Goal: Transaction & Acquisition: Purchase product/service

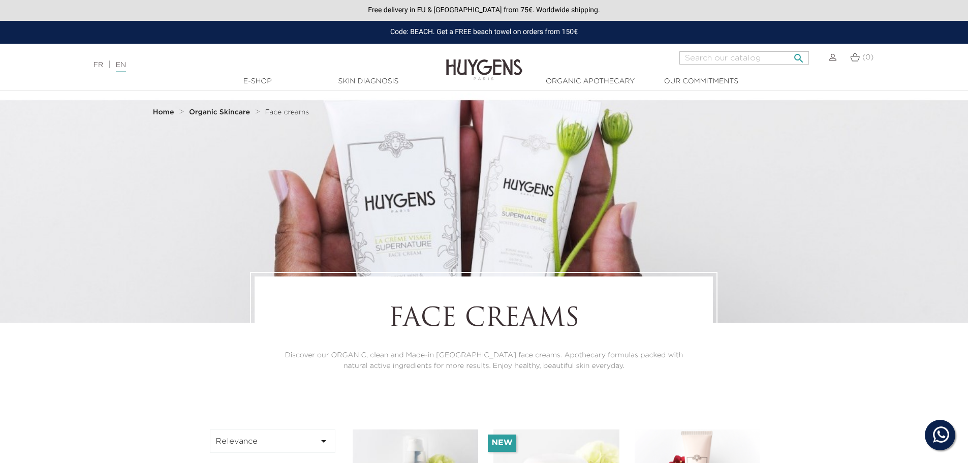
click at [754, 52] on input "Search" at bounding box center [744, 57] width 130 height 13
type input "elixir"
click at [790, 48] on button " Search" at bounding box center [799, 55] width 18 height 14
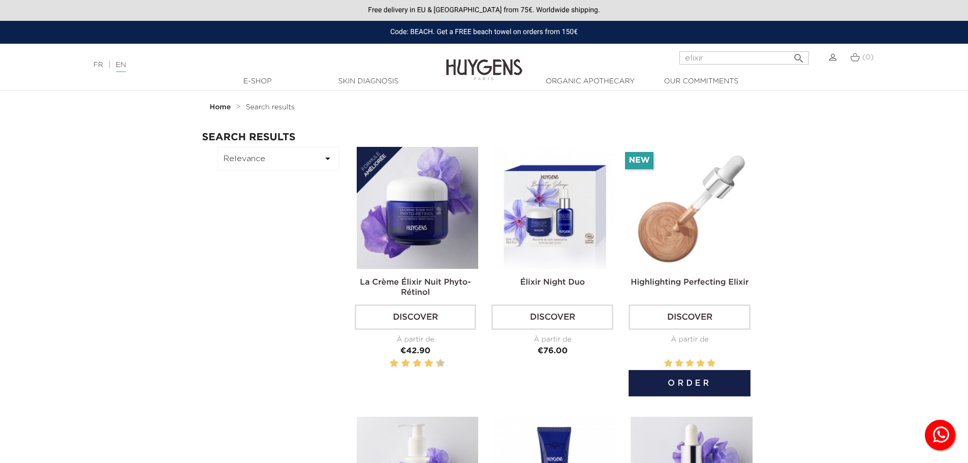
click at [715, 226] on img at bounding box center [692, 208] width 122 height 122
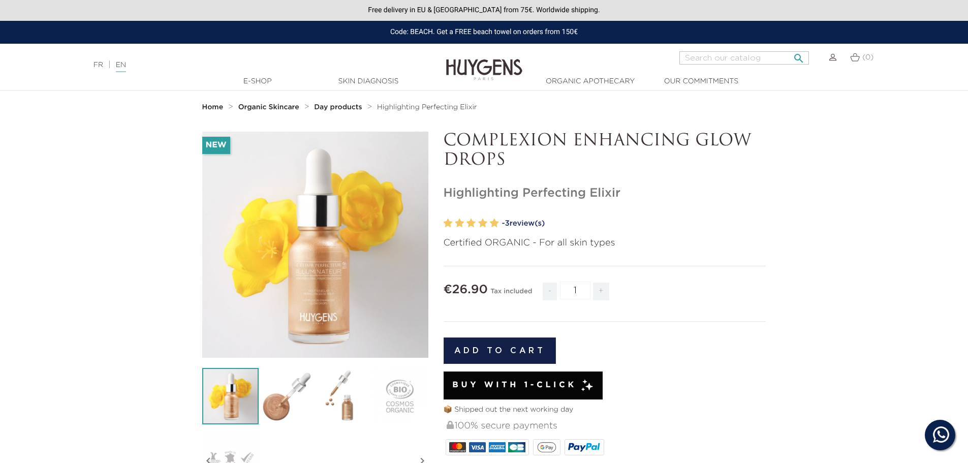
click at [724, 62] on input "Search" at bounding box center [744, 57] width 130 height 13
type input "scrub"
click at [790, 48] on button " Search" at bounding box center [799, 55] width 18 height 14
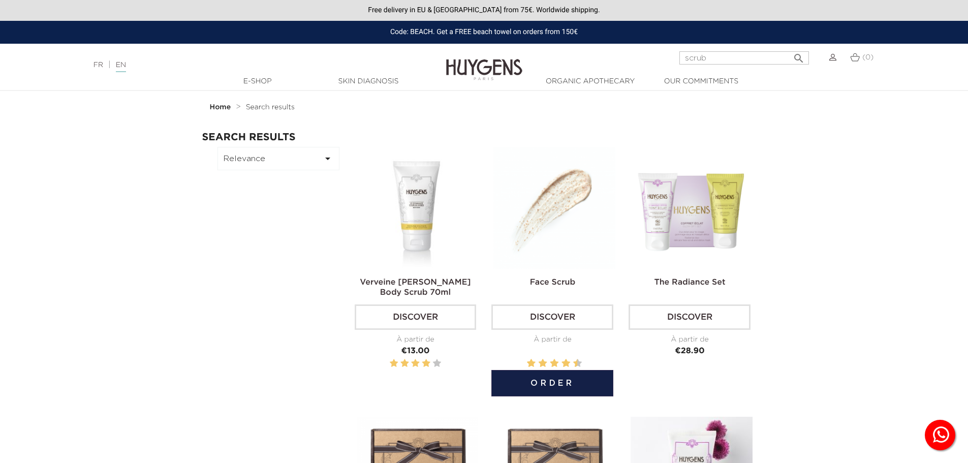
click at [555, 225] on img at bounding box center [554, 208] width 122 height 122
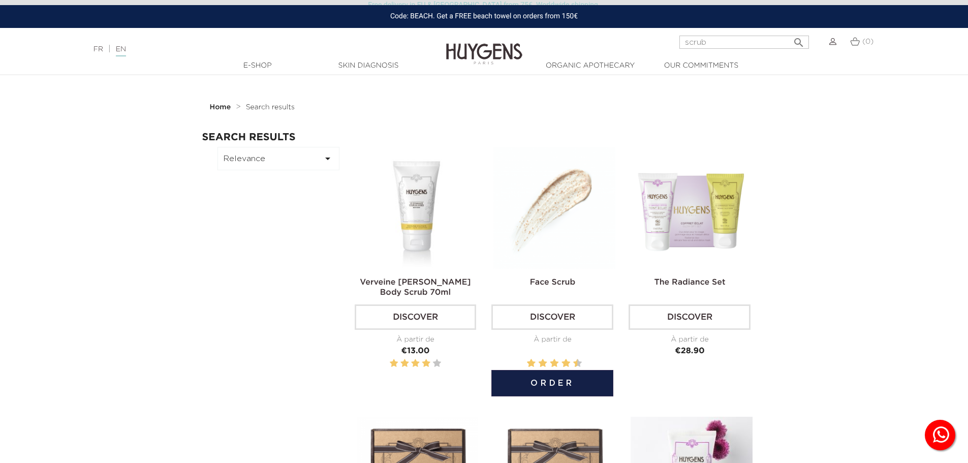
scroll to position [26, 0]
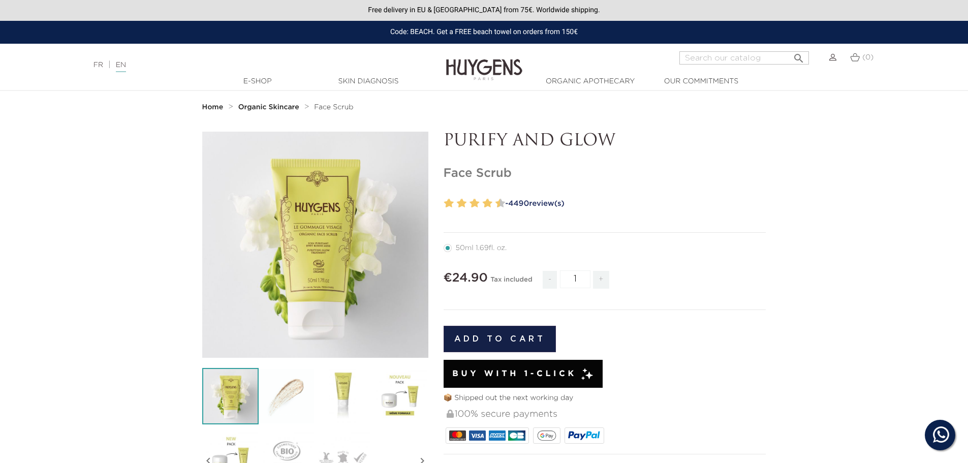
drag, startPoint x: 567, startPoint y: 264, endPoint x: 601, endPoint y: 244, distance: 39.4
click at [567, 264] on form "50ml 1.69fl. oz. €24.90" at bounding box center [605, 355] width 323 height 229
